Goal: Information Seeking & Learning: Find specific fact

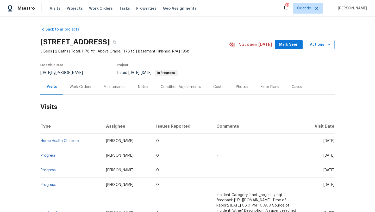
click at [71, 68] on div "Last Visit Date" at bounding box center [64, 66] width 49 height 6
click at [69, 75] on div "8/6/2025 by Austin Jones" at bounding box center [64, 73] width 49 height 6
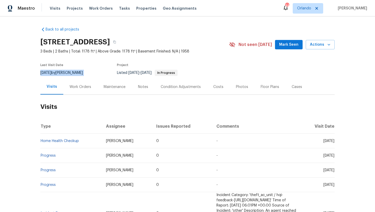
copy div "8/6/2025 by Austin Jones"
click at [71, 89] on div "Work Orders" at bounding box center [80, 86] width 34 height 15
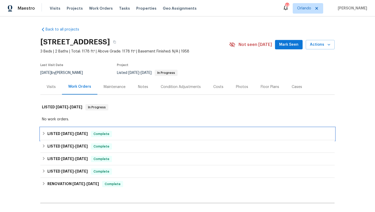
click at [76, 128] on div "LISTED 7/10/25 - 7/13/25 Complete" at bounding box center [187, 133] width 294 height 13
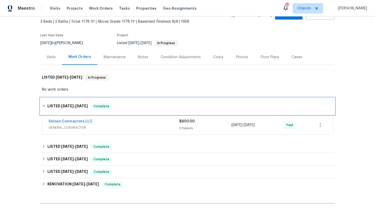
scroll to position [30, 0]
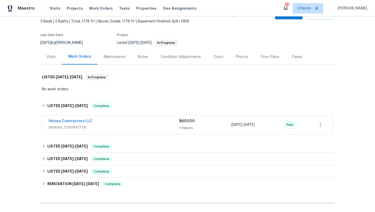
click at [120, 120] on div "Veloso Contractors LLC" at bounding box center [113, 121] width 131 height 6
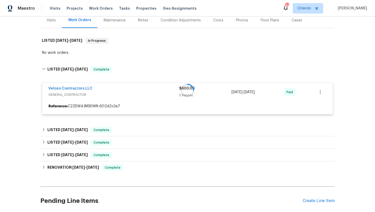
scroll to position [67, 0]
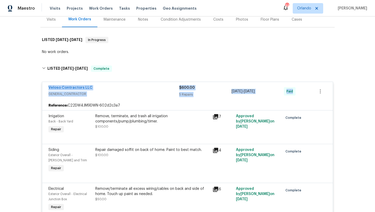
drag, startPoint x: 46, startPoint y: 86, endPoint x: 349, endPoint y: 97, distance: 303.2
click at [349, 98] on div "Back to all projects 214 Cherrywood Dr, Maitland, FL 32751 3 Beds | 2 Baths | T…" at bounding box center [187, 113] width 375 height 195
copy div "Veloso Contractors LLC GENERAL_CONTRACTOR $600.00 5 Repairs 7/10/2025 - 7/13/20…"
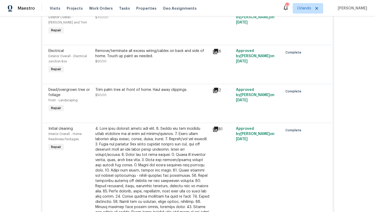
scroll to position [217, 0]
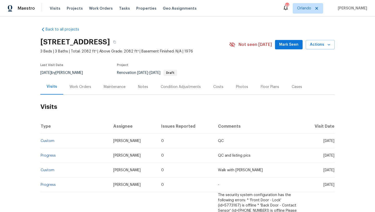
click at [51, 72] on span "8/1/2025" at bounding box center [45, 73] width 11 height 4
copy div "8/1/2025 by Naomi Ferreira"
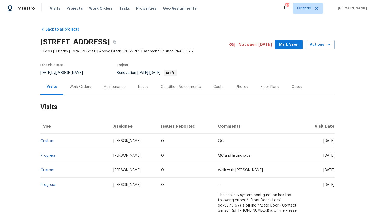
click at [76, 89] on div "Work Orders" at bounding box center [81, 86] width 22 height 5
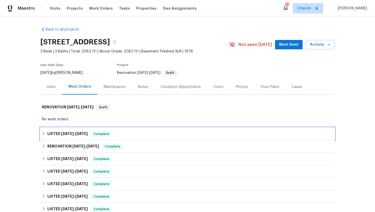
click at [59, 133] on h6 "LISTED 7/31/25 - 8/6/25" at bounding box center [67, 134] width 40 height 6
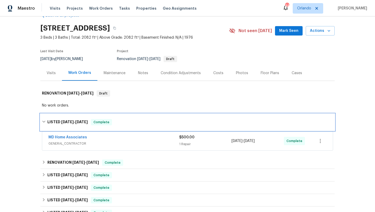
scroll to position [18, 0]
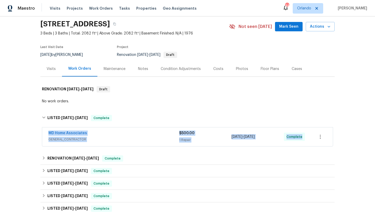
drag, startPoint x: 46, startPoint y: 133, endPoint x: 308, endPoint y: 140, distance: 261.4
click at [311, 140] on div "MD Home Associates GENERAL_CONTRACTOR $500.00 1 Repair 7/31/2025 - 8/6/2025 Com…" at bounding box center [187, 136] width 291 height 19
copy div "MD Home Associates GENERAL_CONTRACTOR $500.00 1 Repair 7/31/2025 - 8/6/2025 Com…"
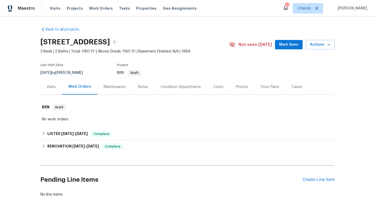
click at [61, 70] on div "8/13/2025 by Ana Ortiz" at bounding box center [64, 73] width 49 height 6
copy div "8/13/2025 by Ana Ortiz"
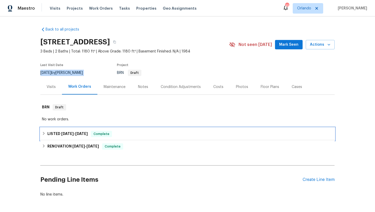
click at [55, 131] on h6 "LISTED 5/24/25 - 5/26/25" at bounding box center [67, 134] width 40 height 6
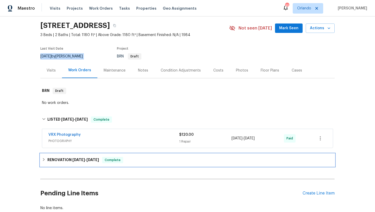
click at [61, 157] on h6 "RENOVATION 4/28/25 - 5/23/25" at bounding box center [73, 160] width 52 height 6
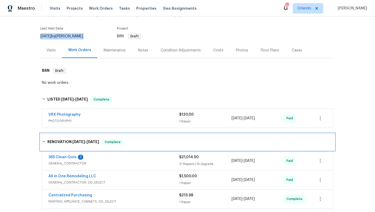
scroll to position [43, 0]
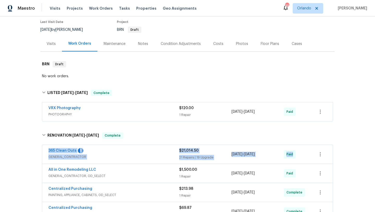
drag, startPoint x: 46, startPoint y: 151, endPoint x: 341, endPoint y: 152, distance: 294.4
click at [348, 153] on div "Back to all projects 1832 Yellow Rose St, Las Vegas, NV 89108 3 Beds | 2 Baths …" at bounding box center [187, 113] width 375 height 195
copy div "365 Clean Outs 1 GENERAL_CONTRACTOR $21,014.50 21 Repairs | 19 Upgrade 4/28/202…"
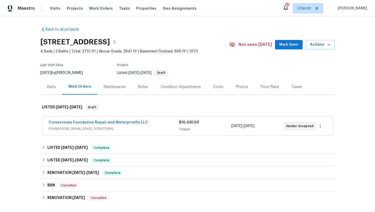
click at [51, 72] on span "7/30/2025" at bounding box center [45, 73] width 11 height 4
copy div "7/30/2025 by Ken Romain"
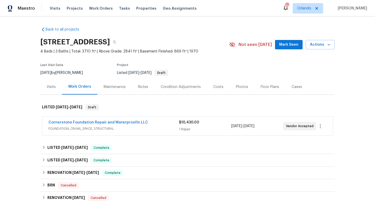
click at [133, 126] on span "FOUNDATION, CRAWL_SPACE, STRUCTURAL" at bounding box center [113, 128] width 131 height 5
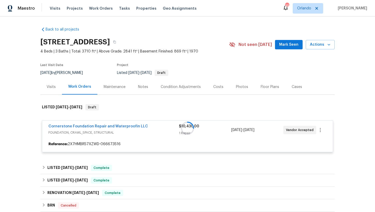
scroll to position [63, 0]
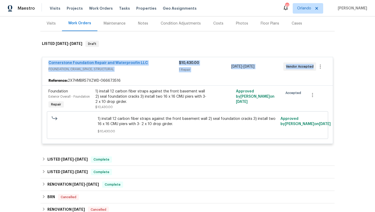
drag, startPoint x: 45, startPoint y: 61, endPoint x: 321, endPoint y: 73, distance: 276.4
click at [322, 73] on div "Cornerstone Foundation Repair and Waterproofin LLC FOUNDATION, CRAWL_SPACE, STR…" at bounding box center [187, 66] width 291 height 19
copy div "Cornerstone Foundation Repair and Waterproofin LLC FOUNDATION, CRAWL_SPACE, STR…"
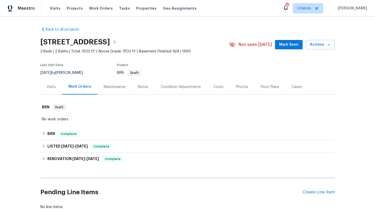
click at [59, 74] on div "[DATE] by [PERSON_NAME]" at bounding box center [64, 73] width 49 height 6
copy div "[DATE] by [PERSON_NAME]"
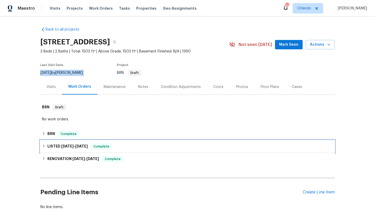
click at [76, 151] on div "LISTED [DATE] - [DATE] Complete" at bounding box center [187, 146] width 294 height 13
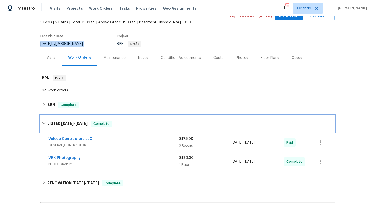
scroll to position [33, 0]
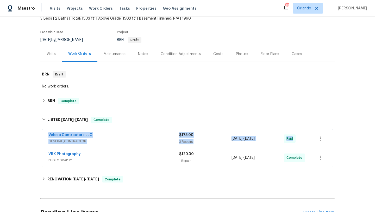
drag, startPoint x: 44, startPoint y: 133, endPoint x: 312, endPoint y: 137, distance: 268.4
click at [314, 138] on div "Veloso Contractors LLC GENERAL_CONTRACTOR $175.00 3 Repairs [DATE] - [DATE] Paid" at bounding box center [187, 138] width 291 height 19
copy div "Veloso Contractors LLC GENERAL_CONTRACTOR $175.00 3 Repairs [DATE] - [DATE] Paid"
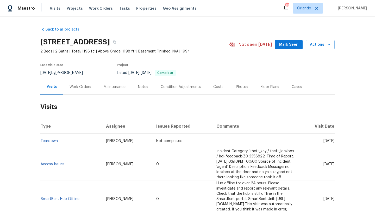
click at [65, 72] on div "[DATE] by [PERSON_NAME]" at bounding box center [64, 73] width 49 height 6
copy div "[DATE] by [PERSON_NAME]"
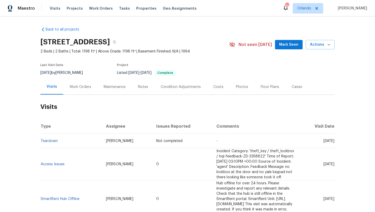
click at [74, 80] on div "Work Orders" at bounding box center [80, 86] width 34 height 15
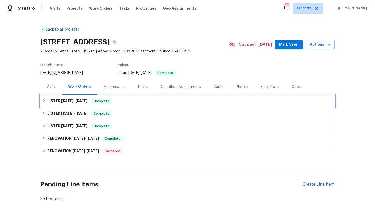
click at [57, 104] on div "LISTED [DATE] - [DATE] Complete" at bounding box center [187, 101] width 294 height 13
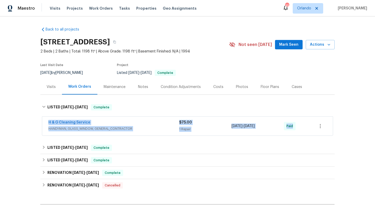
drag, startPoint x: 45, startPoint y: 119, endPoint x: 300, endPoint y: 127, distance: 254.9
click at [301, 127] on div "H & G Cleaning Service HANDYMAN, GLASS_WINDOW, GENERAL_CONTRACTOR $75.00 1 Repa…" at bounding box center [187, 125] width 291 height 19
copy div "H & G Cleaning Service HANDYMAN, GLASS_WINDOW, GENERAL_CONTRACTOR $75.00 1 Repa…"
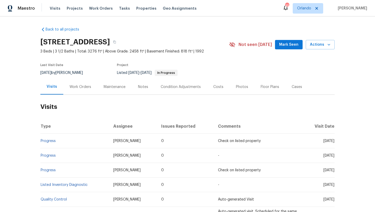
click at [75, 82] on div "Work Orders" at bounding box center [80, 86] width 34 height 15
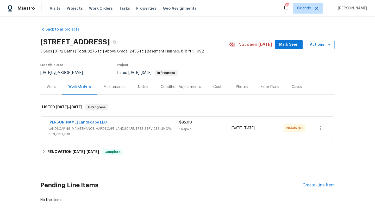
click at [110, 118] on div "Dalia Landscape LLC LANDSCAPING_MAINTENANCE, HARDSCAPE_LANDSCAPE, TREE_SERVICES…" at bounding box center [187, 127] width 291 height 23
click at [111, 121] on div "Dalia Landscape LLC" at bounding box center [113, 123] width 131 height 6
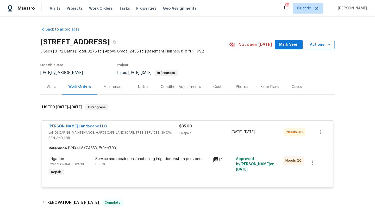
scroll to position [13, 0]
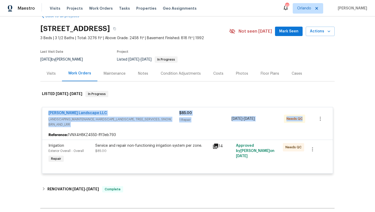
drag, startPoint x: 44, startPoint y: 112, endPoint x: 352, endPoint y: 120, distance: 308.1
click at [368, 120] on div "Back to all projects 584 W Prestwick Way, Castle Rock, CO 80104 3 Beds | 3 1/2 …" at bounding box center [187, 113] width 375 height 195
copy div "Dalia Landscape LLC LANDSCAPING_MAINTENANCE, HARDSCAPE_LANDSCAPE, TREE_SERVICES…"
